Goal: Information Seeking & Learning: Learn about a topic

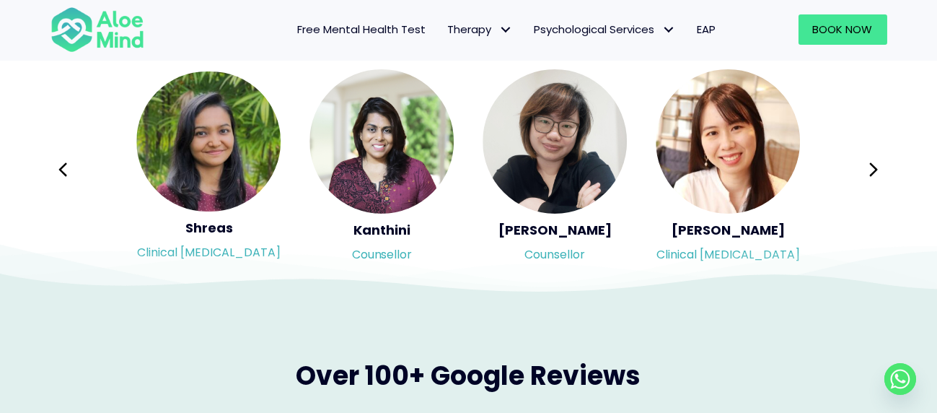
scroll to position [2452, 0]
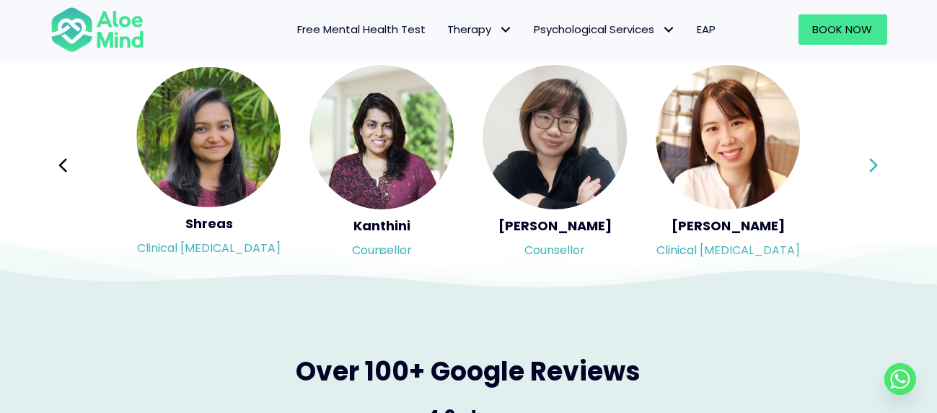
click at [873, 159] on icon at bounding box center [873, 164] width 10 height 27
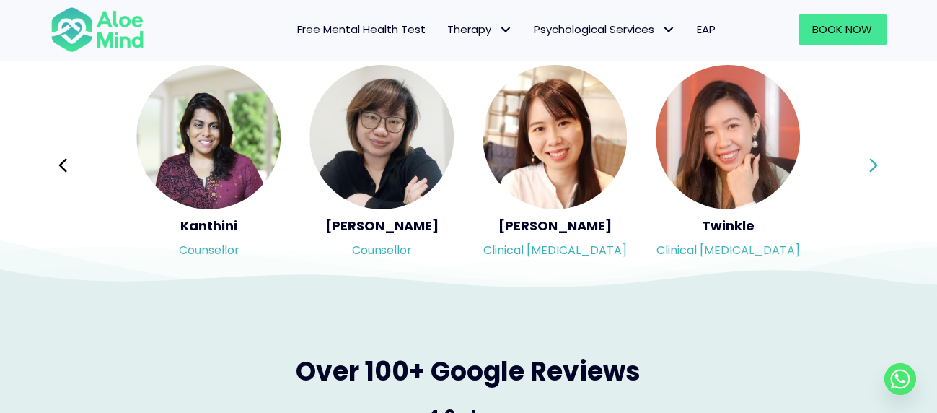
click at [873, 159] on icon at bounding box center [873, 164] width 10 height 27
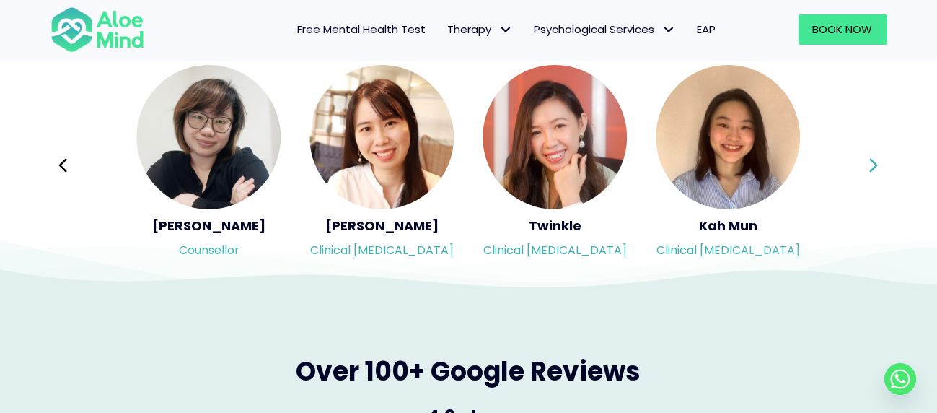
click at [868, 158] on icon at bounding box center [873, 164] width 10 height 27
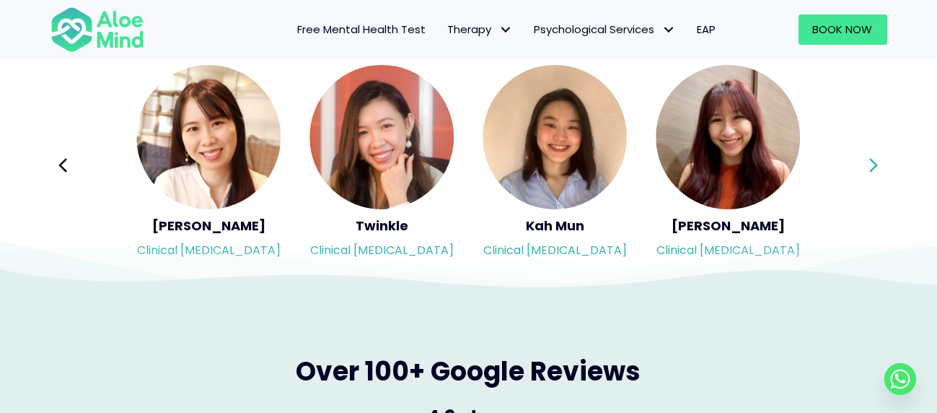
click at [868, 158] on icon at bounding box center [873, 164] width 10 height 27
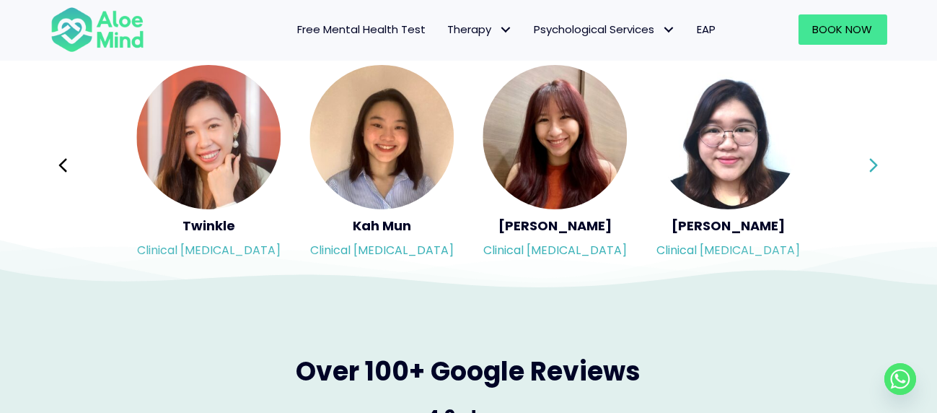
click at [868, 158] on icon at bounding box center [873, 164] width 10 height 27
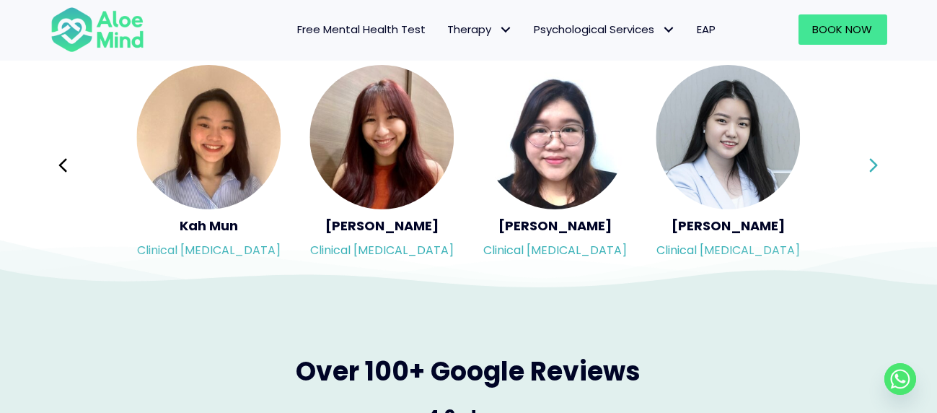
click at [868, 158] on icon at bounding box center [873, 164] width 10 height 27
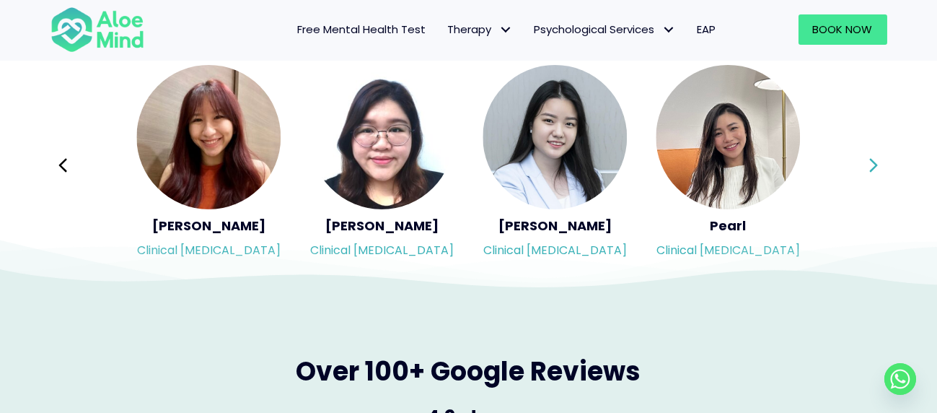
click at [868, 158] on icon at bounding box center [873, 164] width 10 height 27
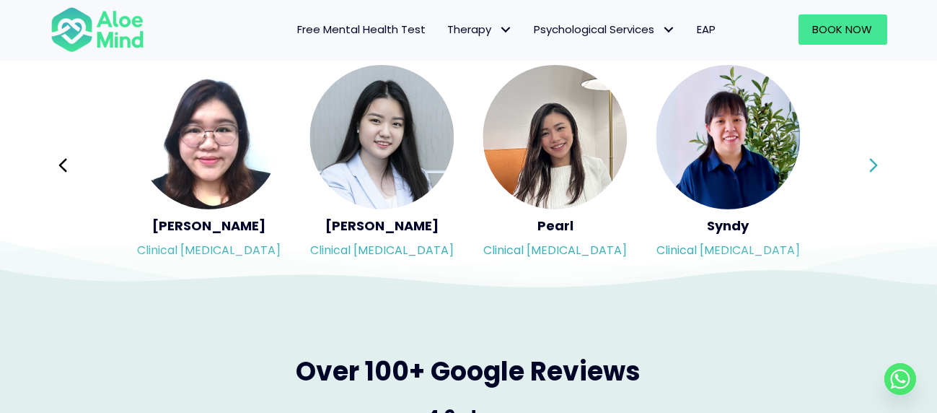
click at [868, 158] on icon at bounding box center [873, 164] width 10 height 27
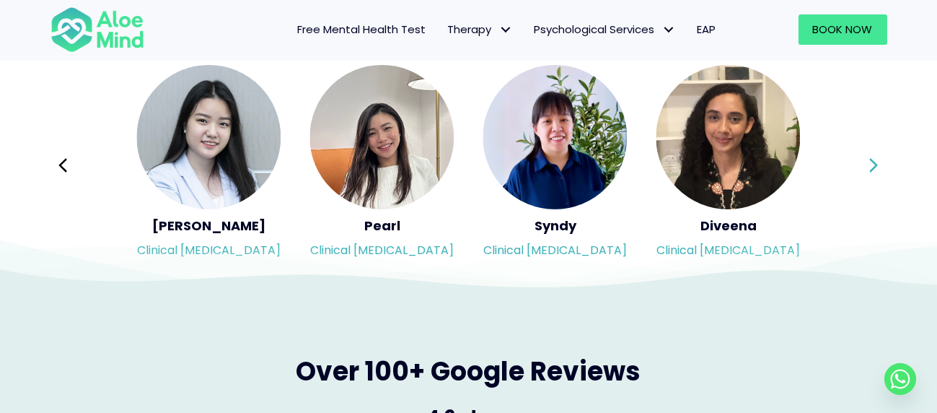
click at [868, 158] on icon at bounding box center [873, 164] width 10 height 27
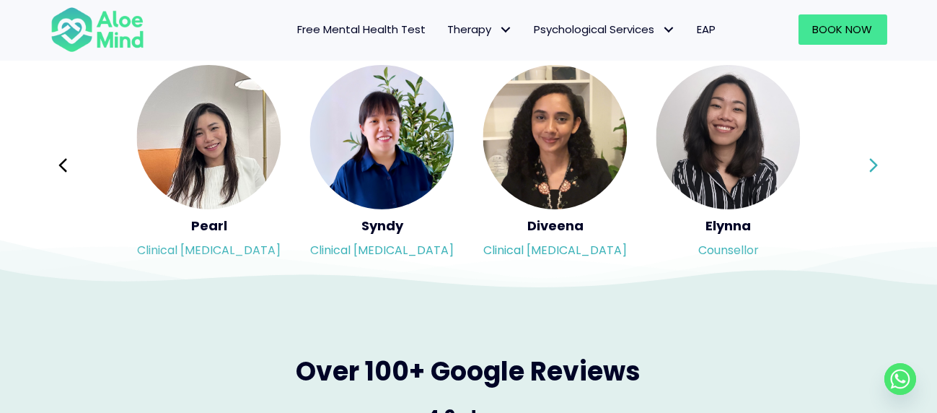
click at [868, 158] on icon at bounding box center [873, 164] width 10 height 27
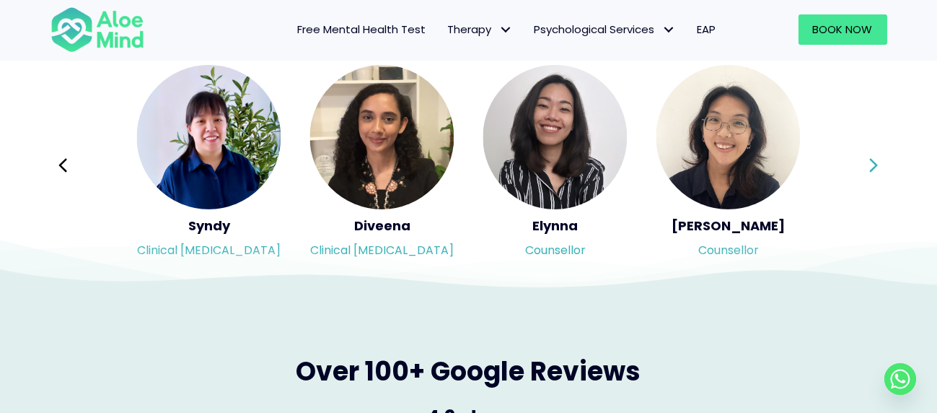
click at [868, 158] on div "Syndy Clinical [MEDICAL_DATA] Diveena Clinical [MEDICAL_DATA] Elynna Counsellor…" at bounding box center [468, 164] width 837 height 203
click at [868, 158] on icon at bounding box center [873, 164] width 10 height 27
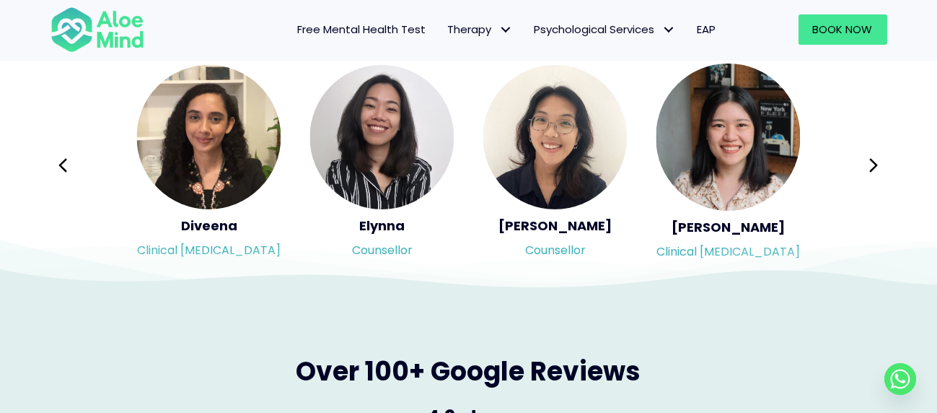
click at [862, 157] on button "Next" at bounding box center [874, 165] width 35 height 35
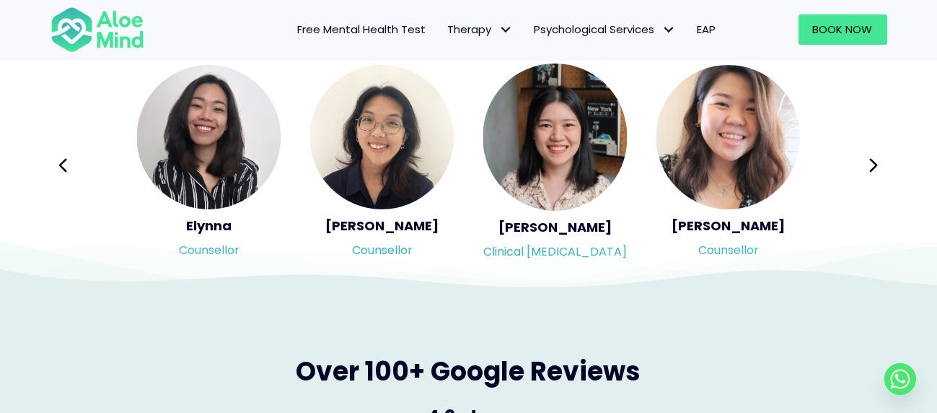
click at [862, 157] on button "Next" at bounding box center [874, 165] width 35 height 35
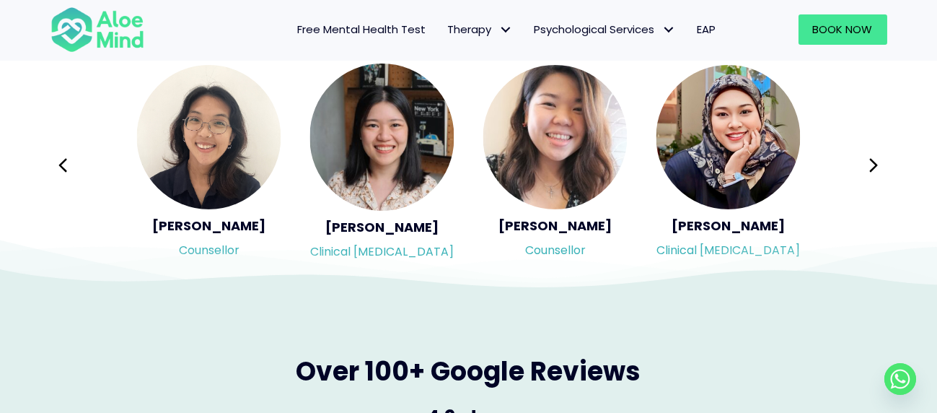
click at [862, 157] on button "Next" at bounding box center [874, 165] width 35 height 35
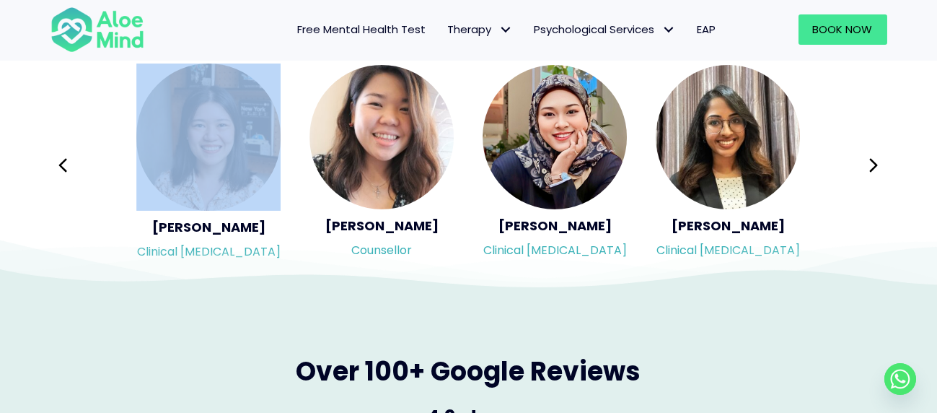
click at [862, 157] on button "Next" at bounding box center [874, 165] width 35 height 35
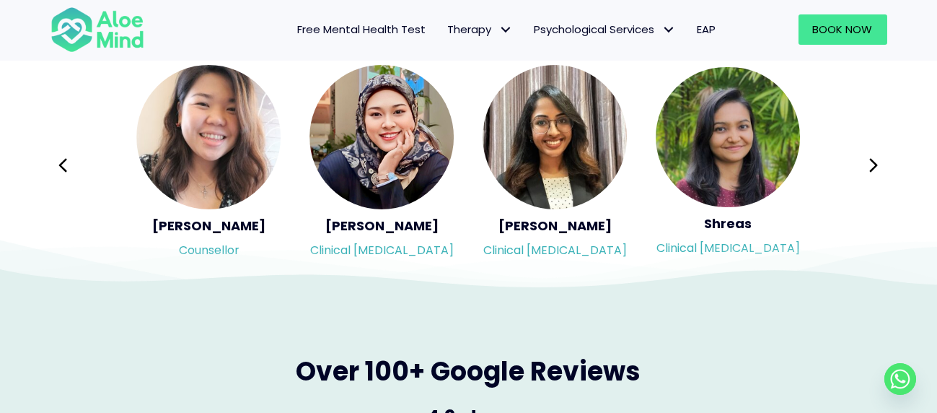
click at [862, 157] on button "Next" at bounding box center [874, 165] width 35 height 35
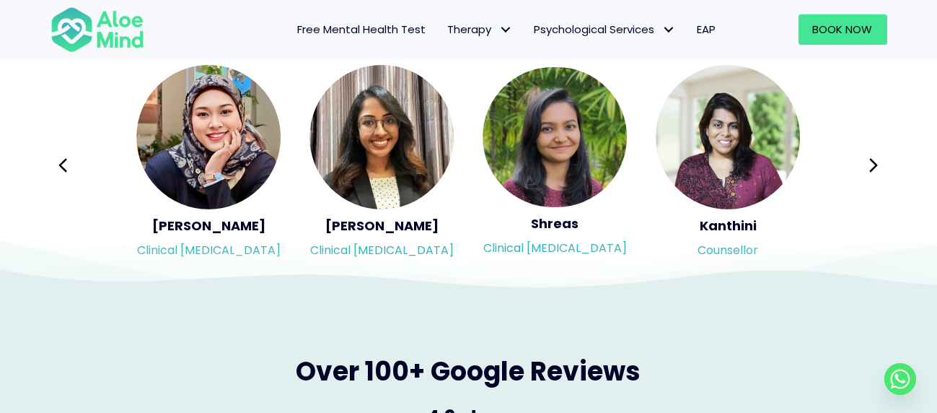
click at [862, 157] on button "Next" at bounding box center [874, 165] width 35 height 35
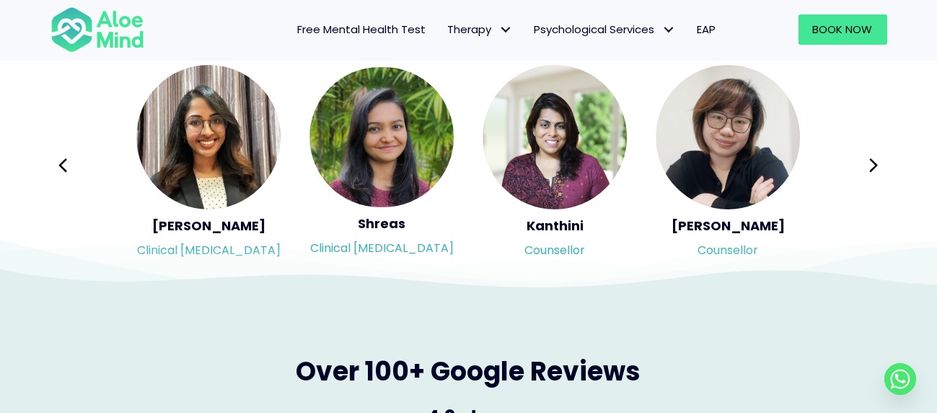
click at [862, 157] on button "Next" at bounding box center [874, 165] width 35 height 35
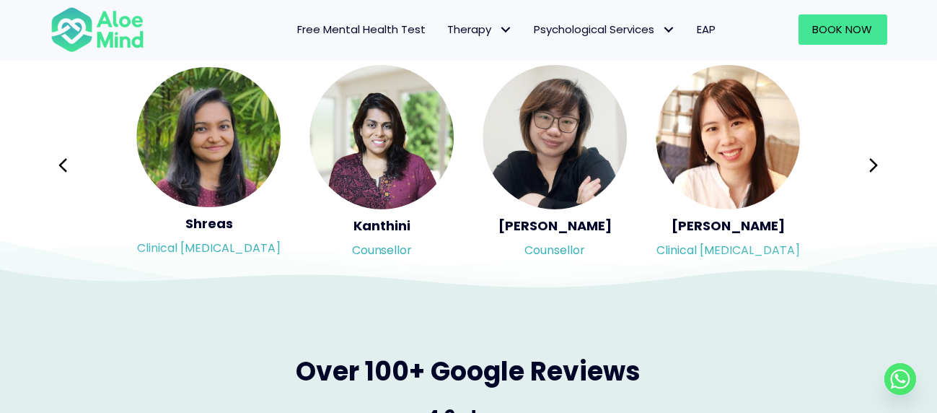
click at [862, 157] on button "Next" at bounding box center [874, 165] width 35 height 35
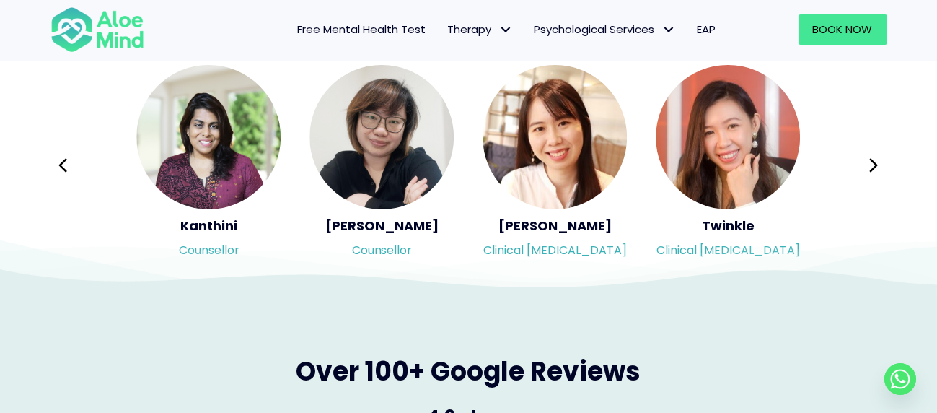
click at [862, 157] on button "Next" at bounding box center [874, 165] width 35 height 35
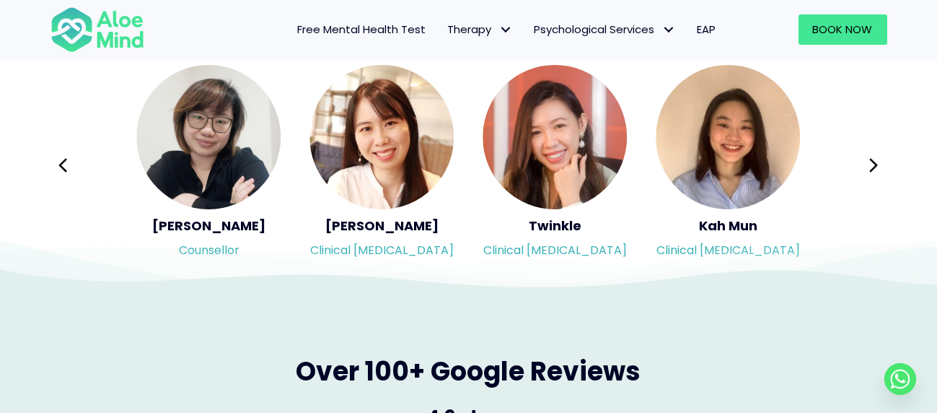
click at [862, 157] on button "Next" at bounding box center [874, 165] width 35 height 35
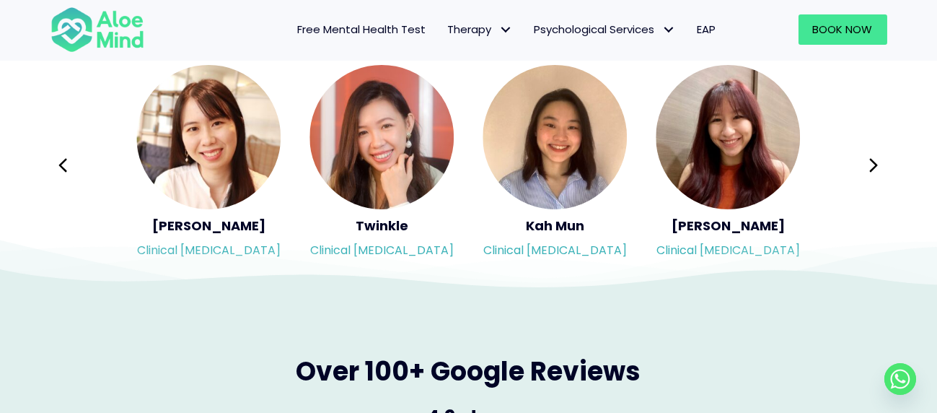
click at [862, 157] on button "Next" at bounding box center [874, 165] width 35 height 35
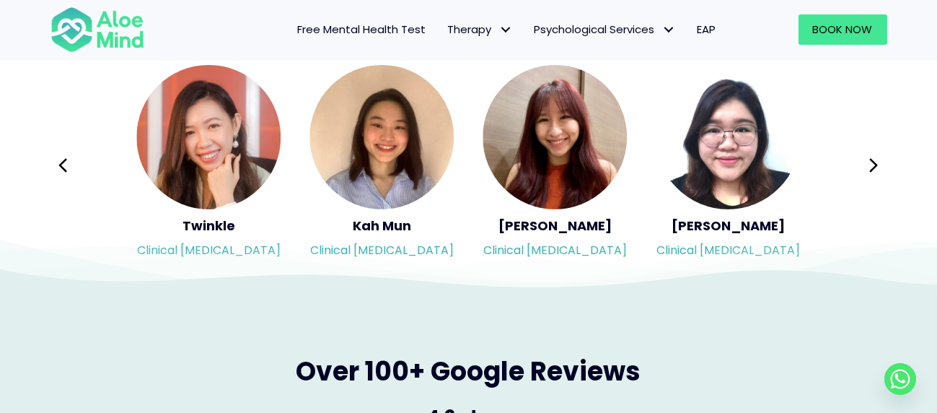
click at [862, 157] on button "Next" at bounding box center [874, 165] width 35 height 35
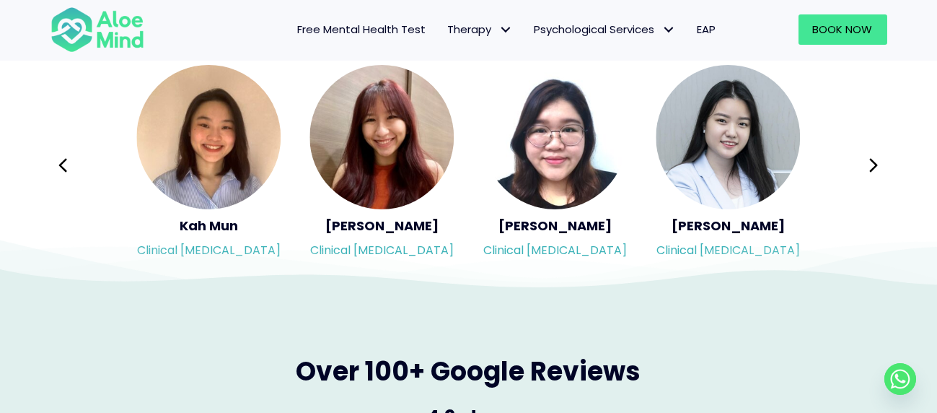
click at [862, 157] on button "Next" at bounding box center [874, 165] width 35 height 35
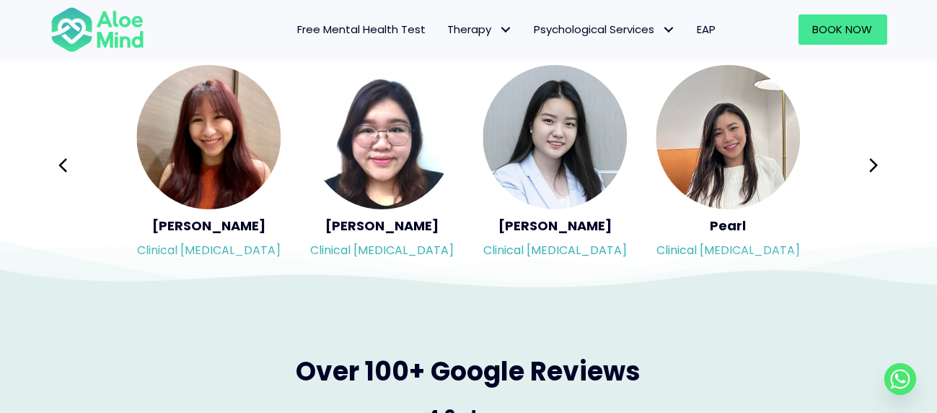
click at [862, 157] on div "Syndy Clinical [MEDICAL_DATA] Diveena Clinical [MEDICAL_DATA] Elynna Counsellor…" at bounding box center [468, 164] width 837 height 203
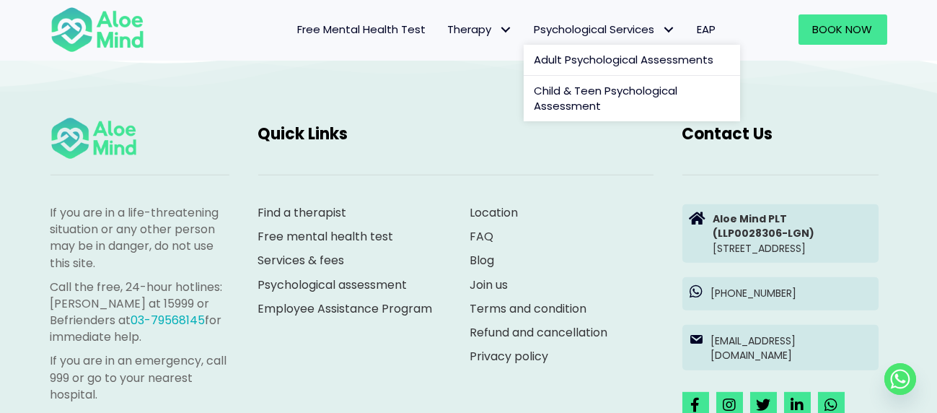
scroll to position [4111, 0]
